Goal: Navigation & Orientation: Find specific page/section

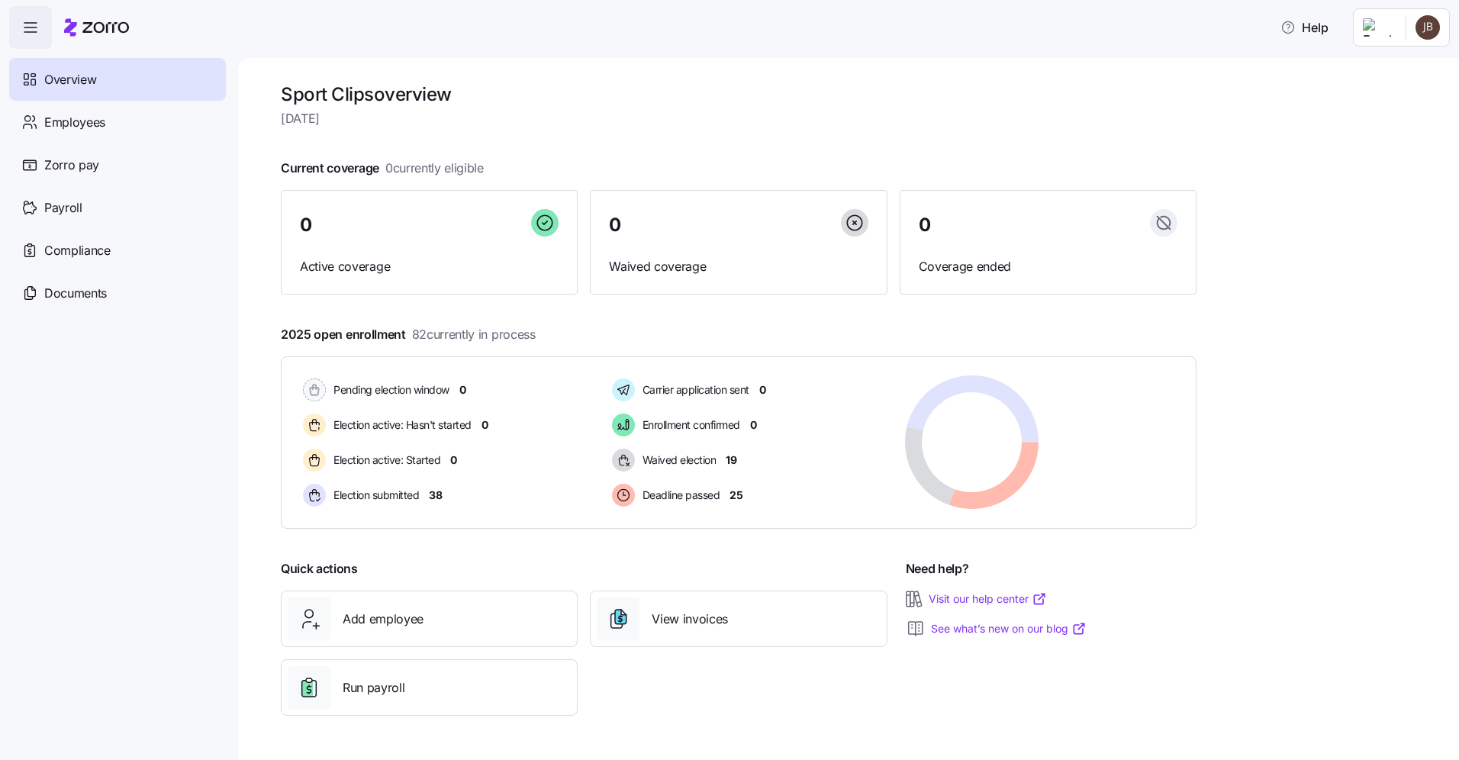
click at [1424, 25] on html "Help Overview Employees Zorro pay Payroll Compliance Documents Sport Clips over…" at bounding box center [729, 375] width 1459 height 751
click at [1384, 76] on div "Personal view" at bounding box center [1382, 68] width 90 height 17
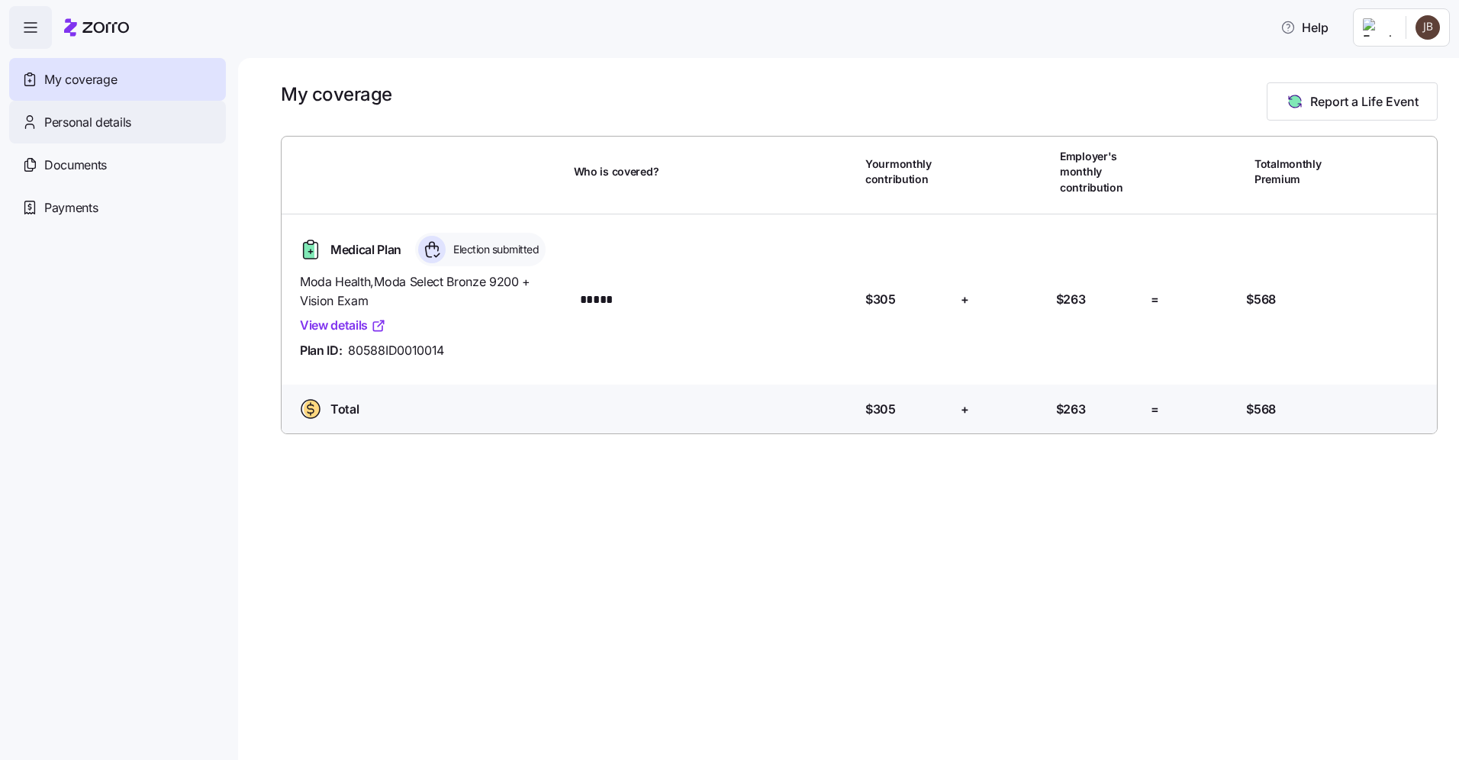
click at [57, 127] on span "Personal details" at bounding box center [87, 122] width 87 height 19
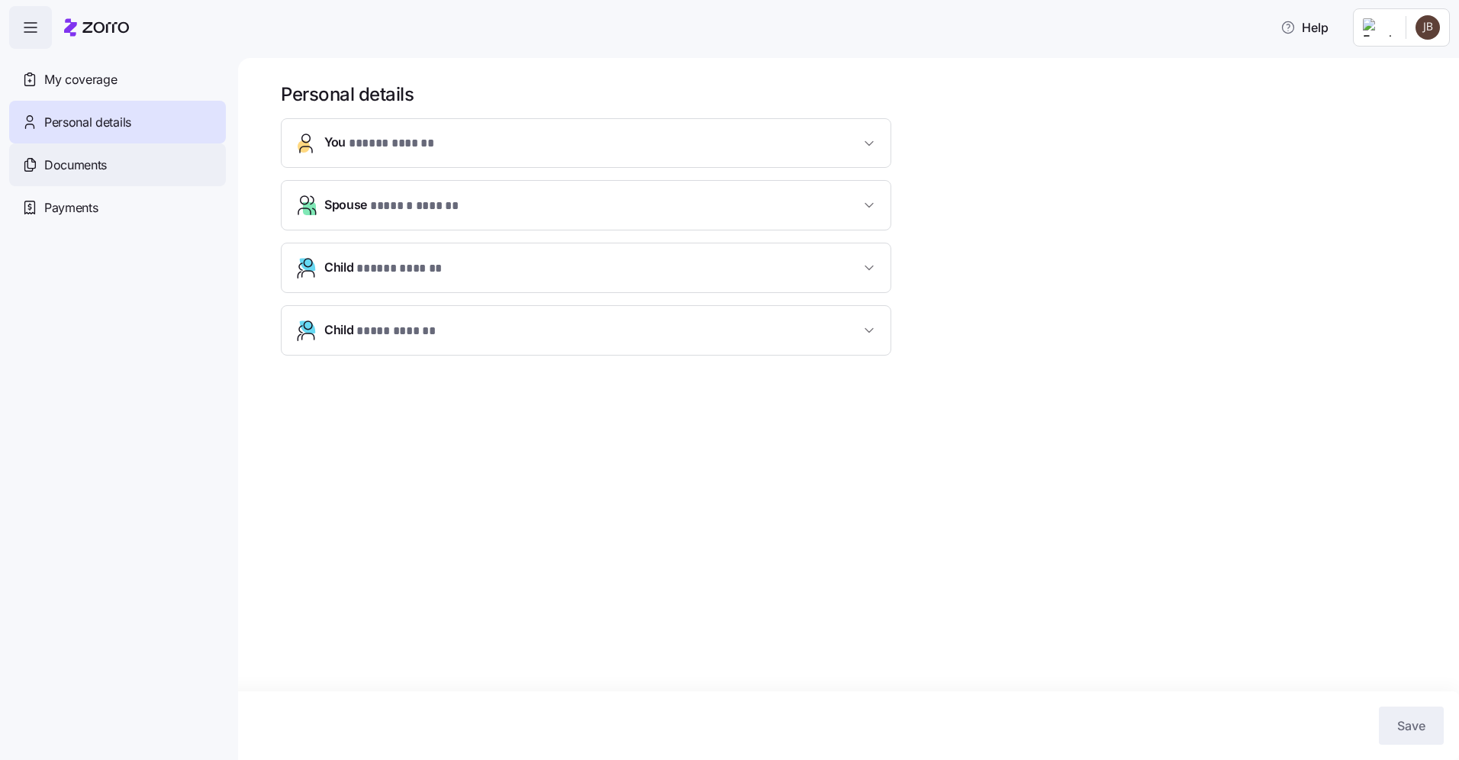
click at [76, 164] on span "Documents" at bounding box center [75, 165] width 63 height 19
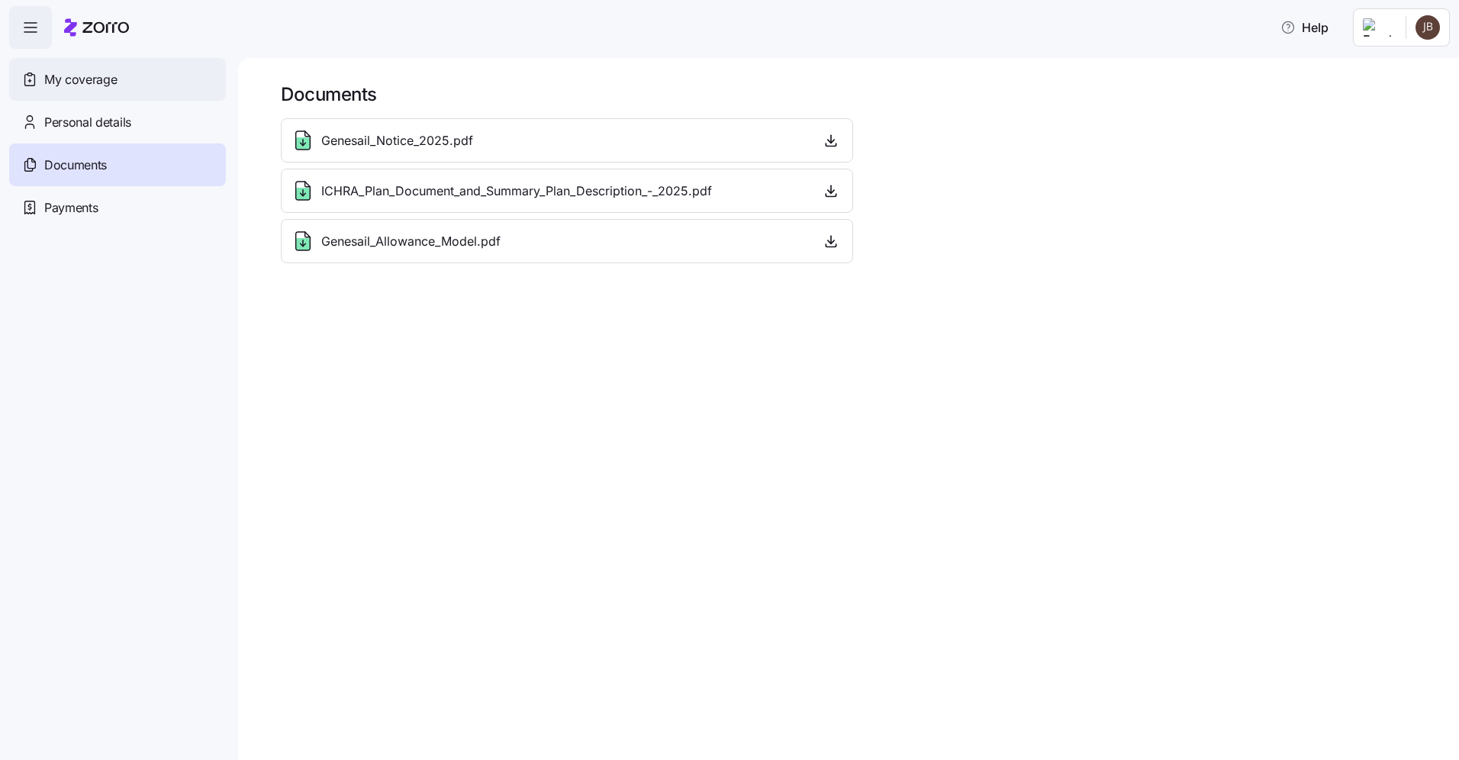
click at [93, 83] on span "My coverage" at bounding box center [80, 79] width 72 height 19
